Goal: Find specific page/section: Find specific page/section

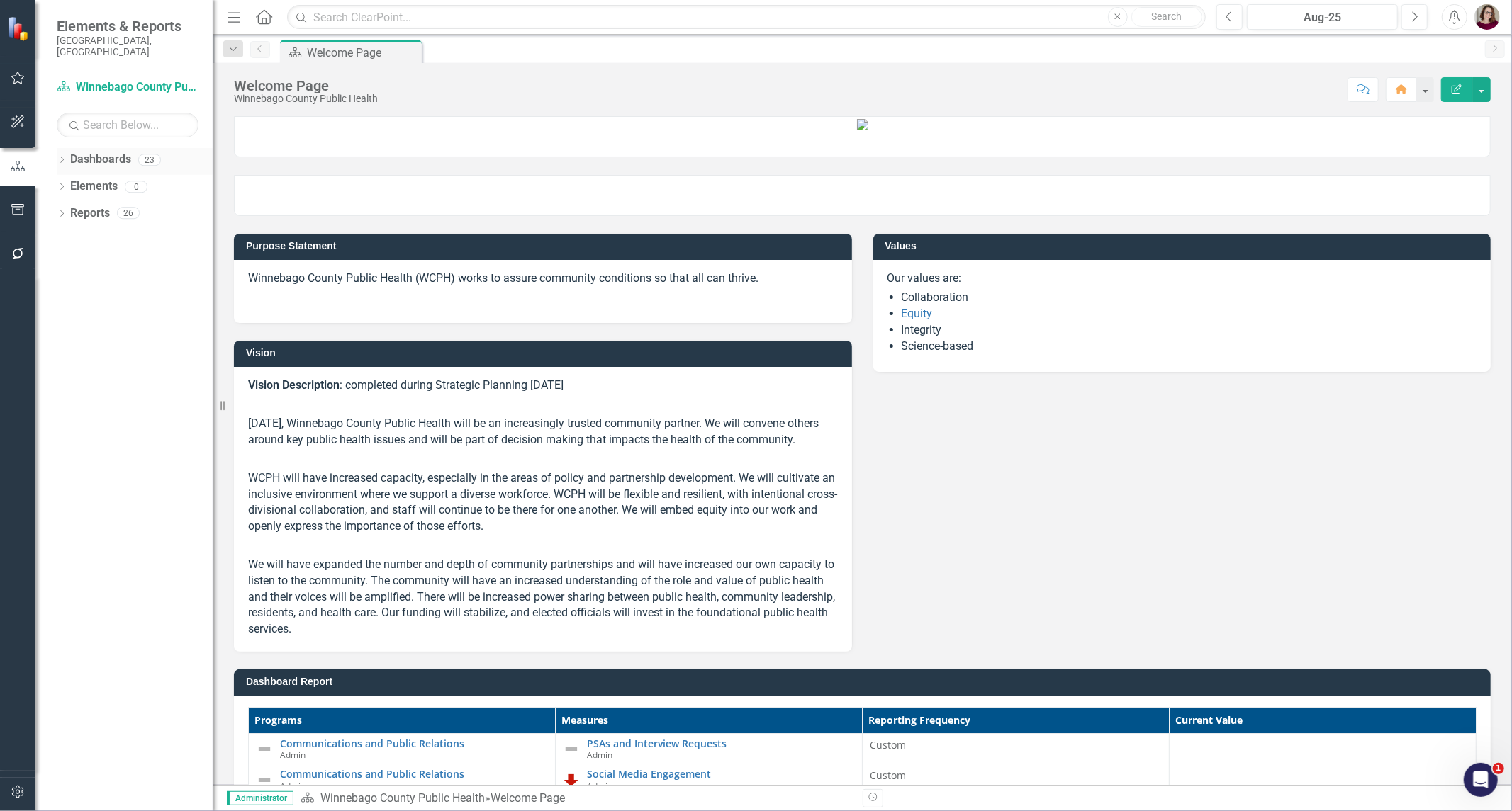
click at [67, 148] on div "Dropdown Dashboards 23" at bounding box center [135, 161] width 156 height 27
click at [62, 157] on icon "Dropdown" at bounding box center [62, 161] width 10 height 8
click at [73, 182] on icon "Dropdown" at bounding box center [69, 186] width 11 height 8
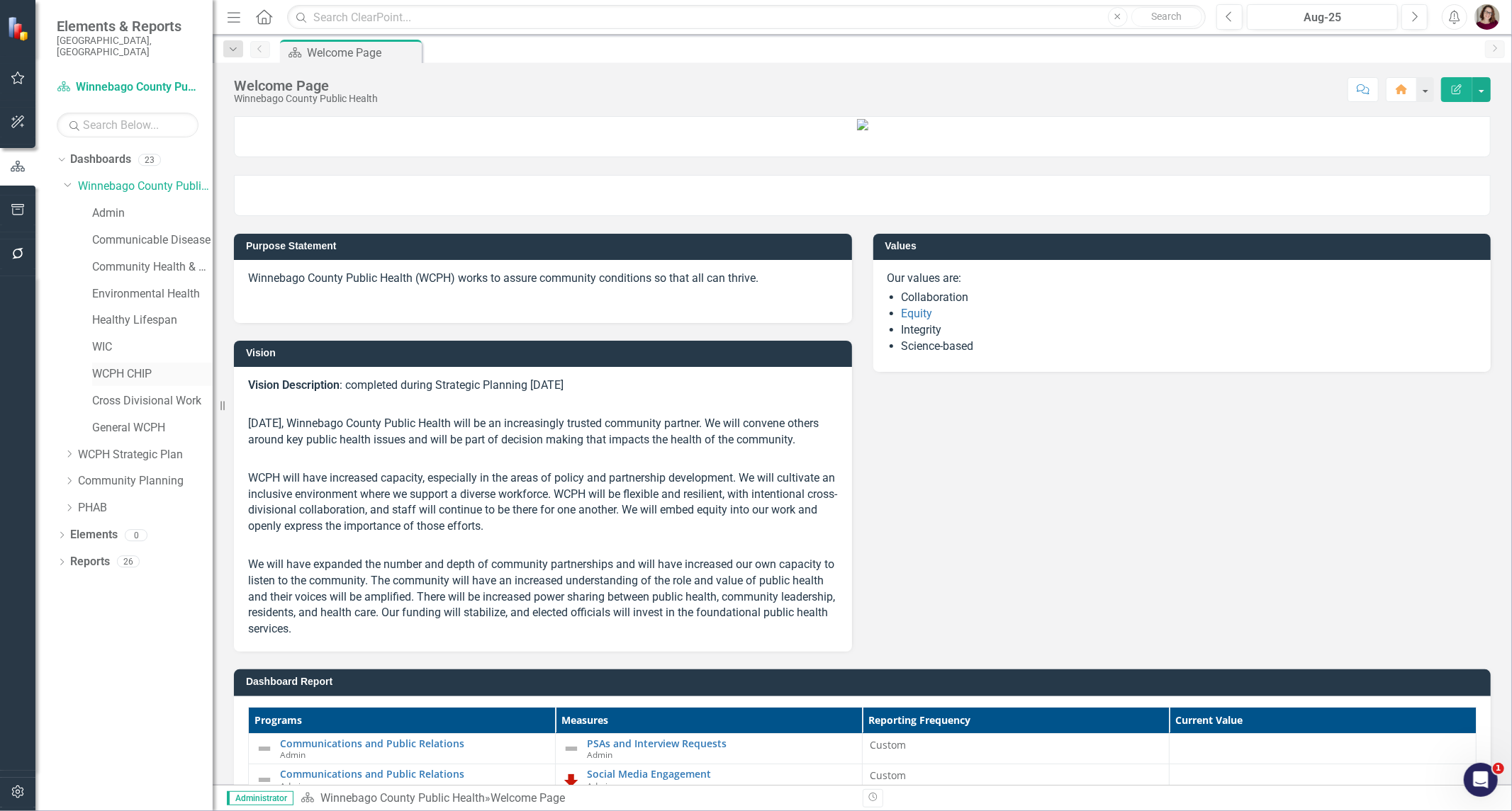
click at [154, 367] on link "WCPH CHIP" at bounding box center [152, 374] width 121 height 16
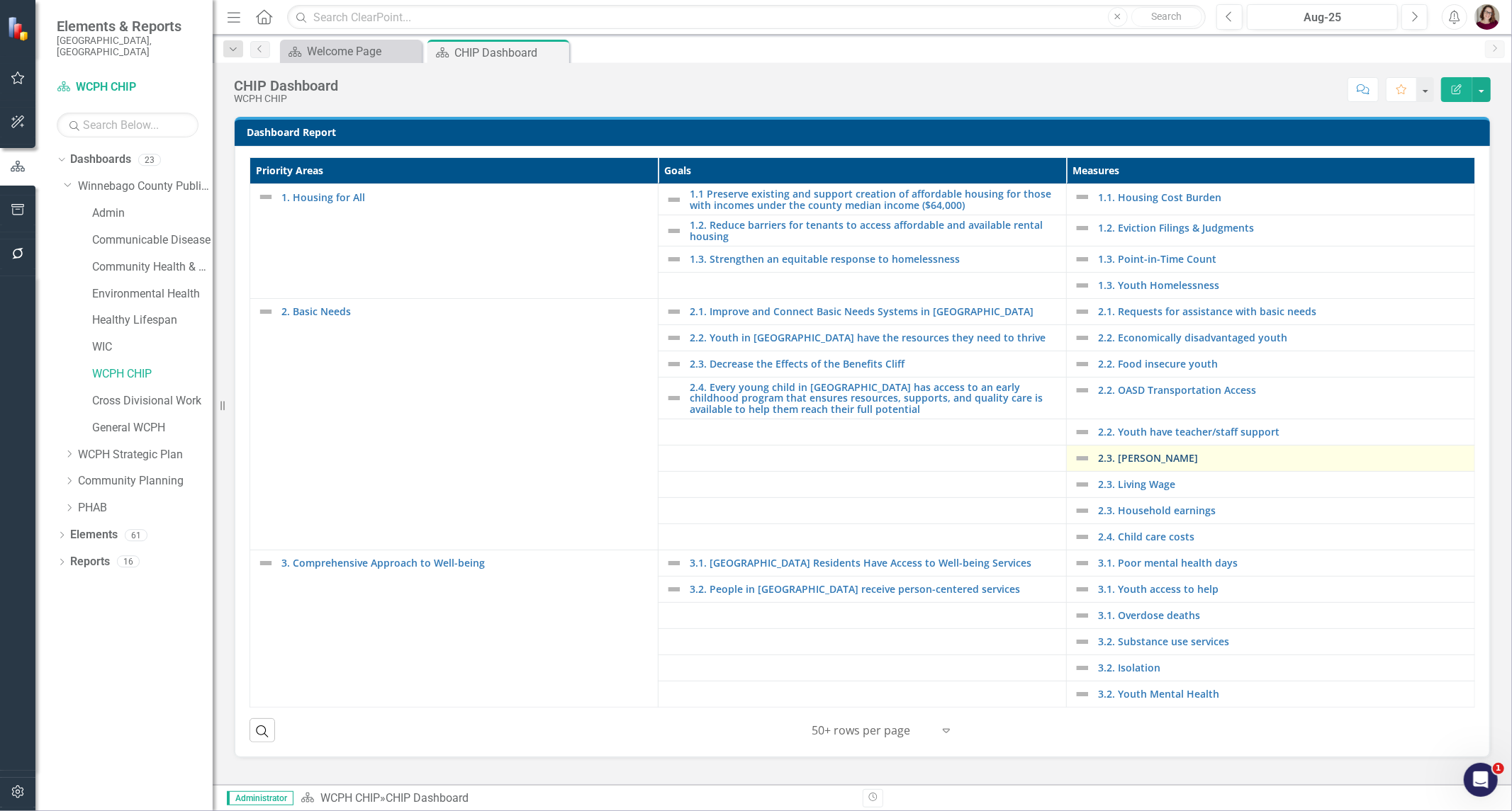
click at [1158, 461] on link "2.3. [PERSON_NAME]" at bounding box center [1283, 458] width 370 height 11
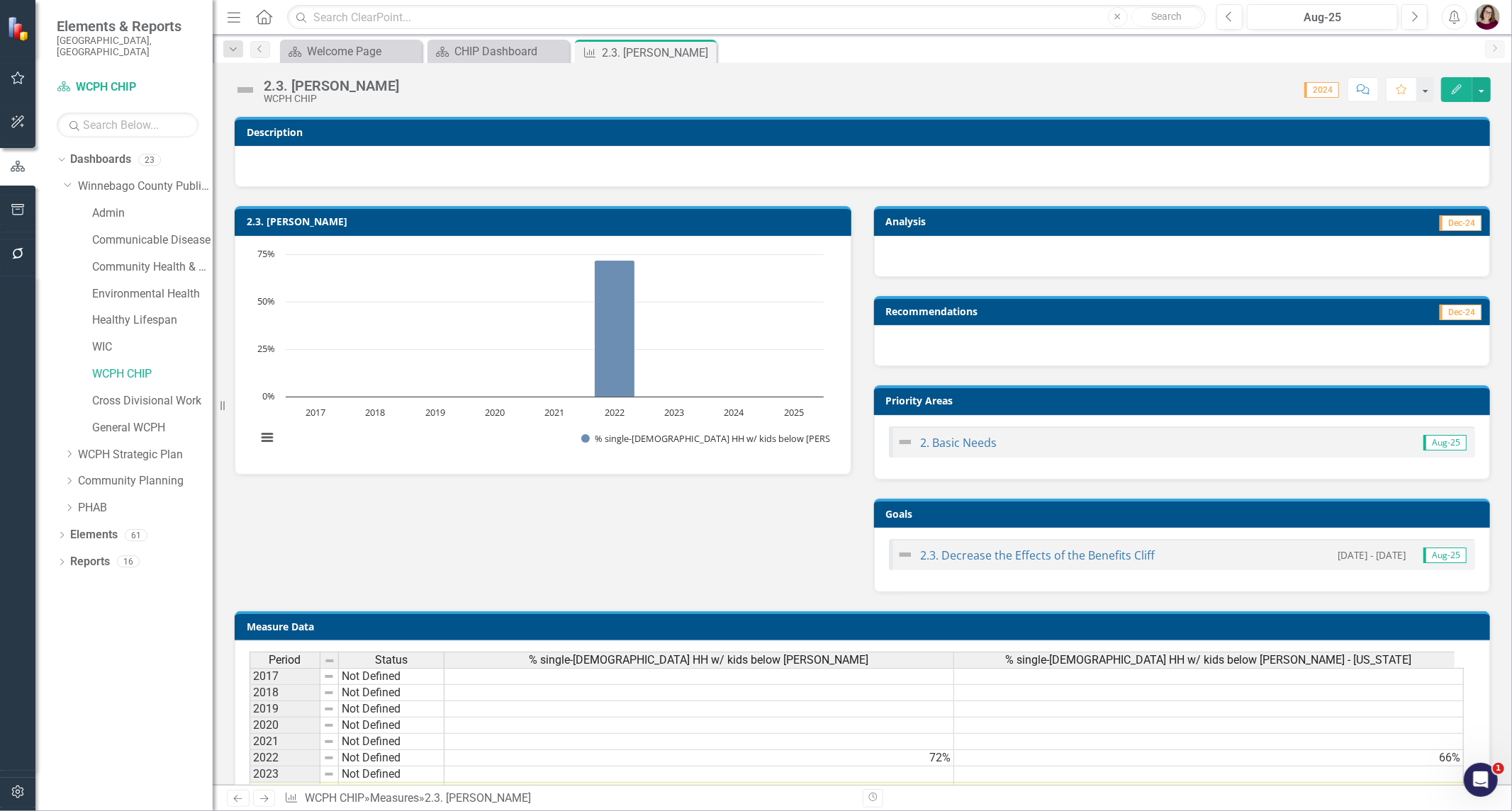
scroll to position [155, 0]
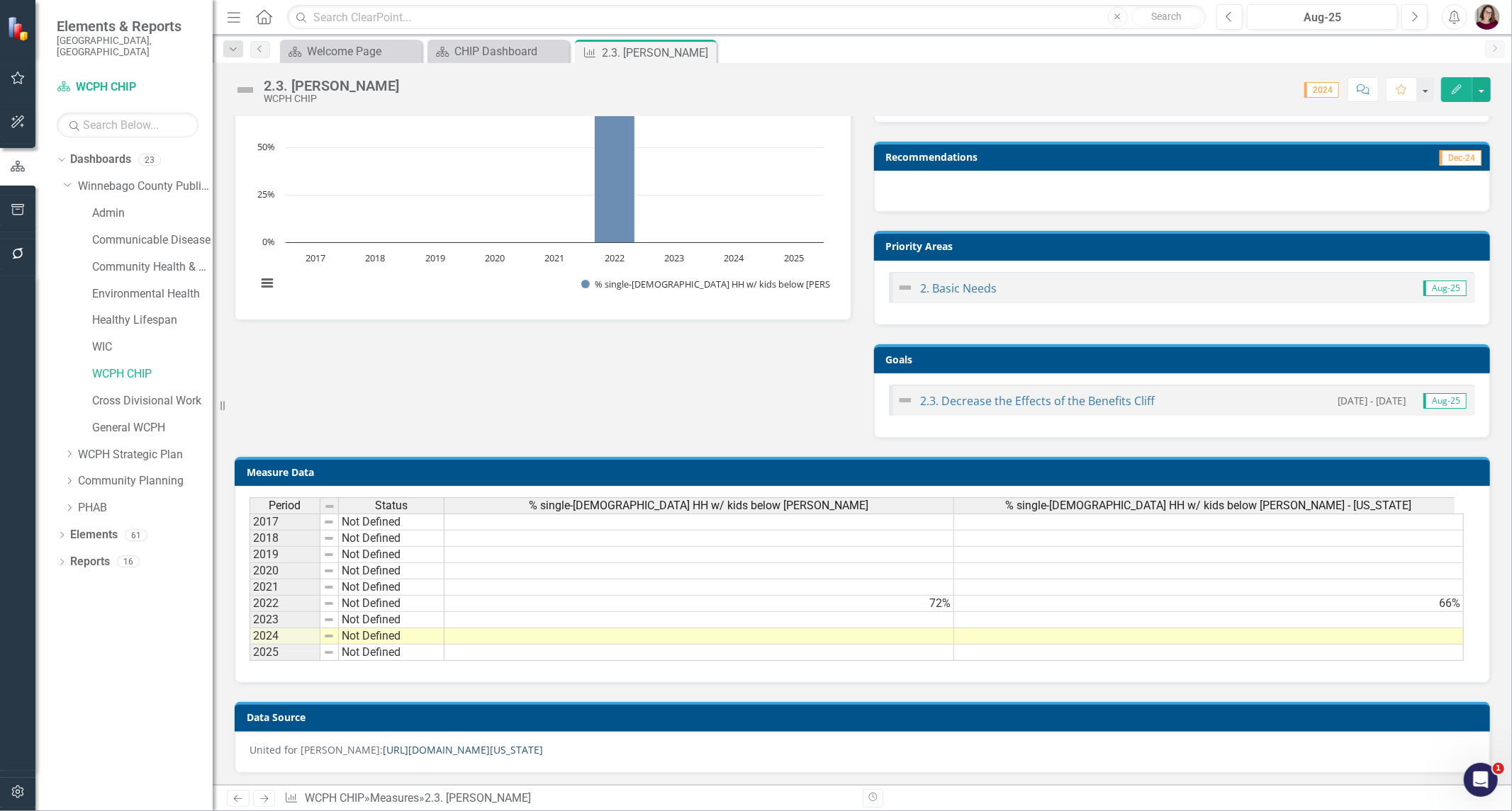
click at [543, 746] on link "[URL][DOMAIN_NAME][US_STATE]" at bounding box center [463, 749] width 160 height 13
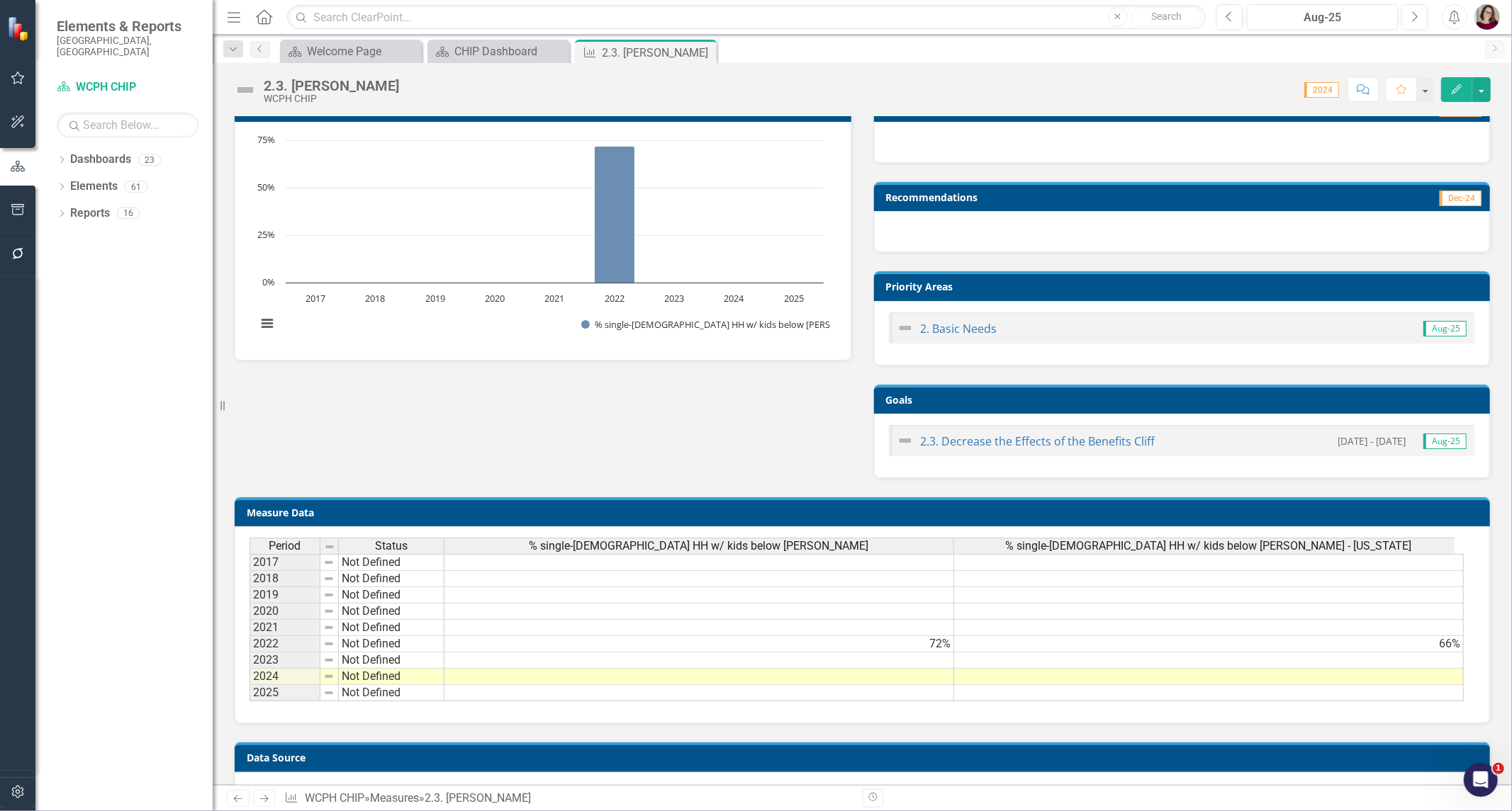
scroll to position [155, 0]
